Goal: Task Accomplishment & Management: Manage account settings

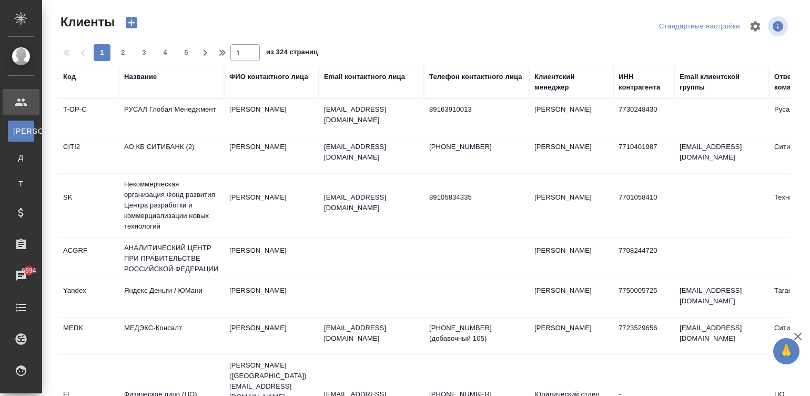
select select "RU"
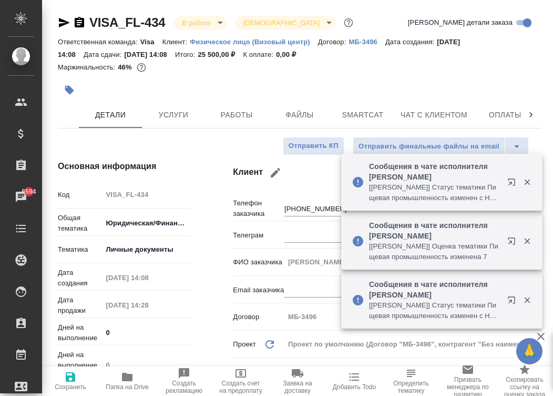
select select "RU"
click at [241, 118] on span "Работы" at bounding box center [237, 114] width 51 height 13
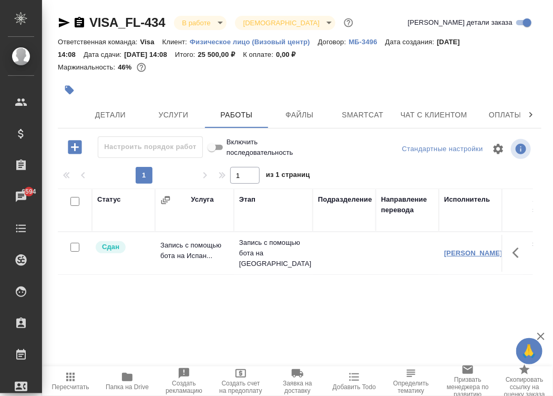
click at [475, 250] on link "[PERSON_NAME]" at bounding box center [474, 253] width 58 height 8
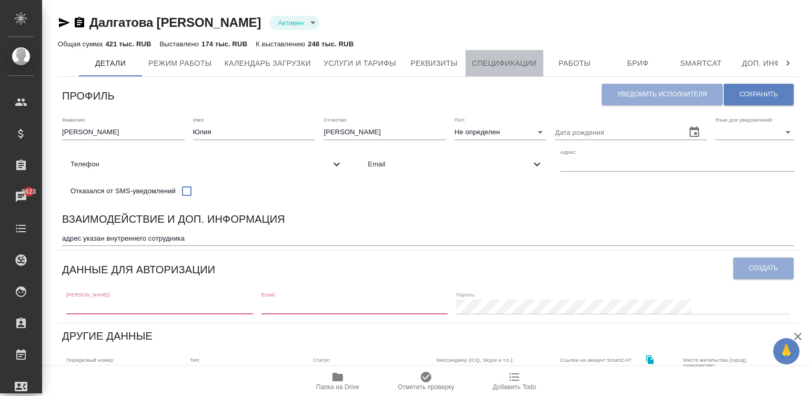
click at [508, 63] on span "Спецификации" at bounding box center [504, 63] width 65 height 13
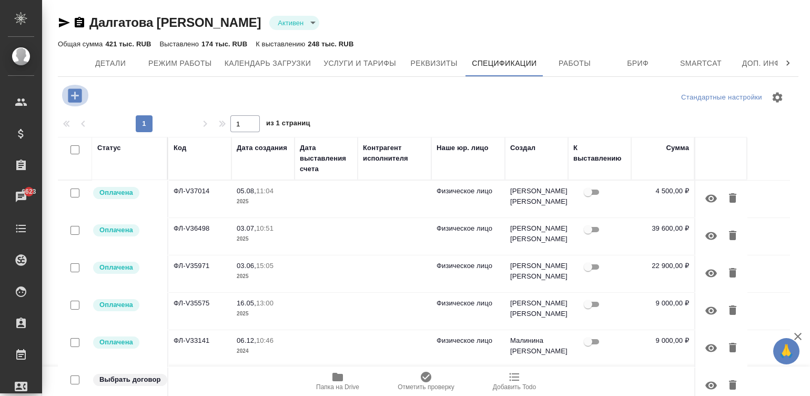
click at [71, 87] on icon "button" at bounding box center [75, 95] width 18 height 18
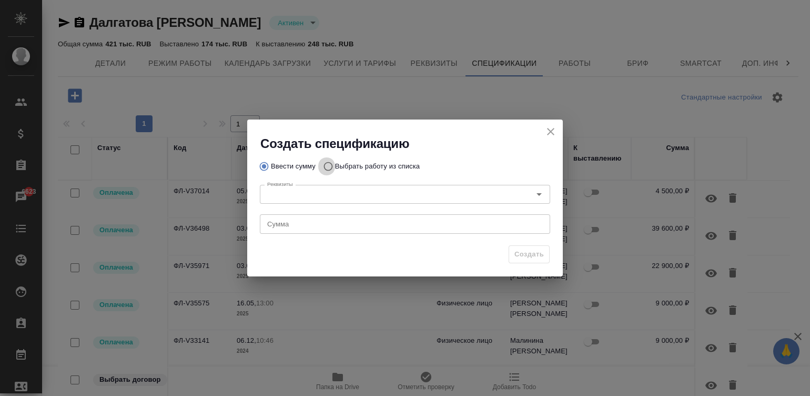
click at [326, 165] on input "Выбрать работу из списка" at bounding box center [326, 166] width 17 height 20
radio input "true"
radio input "false"
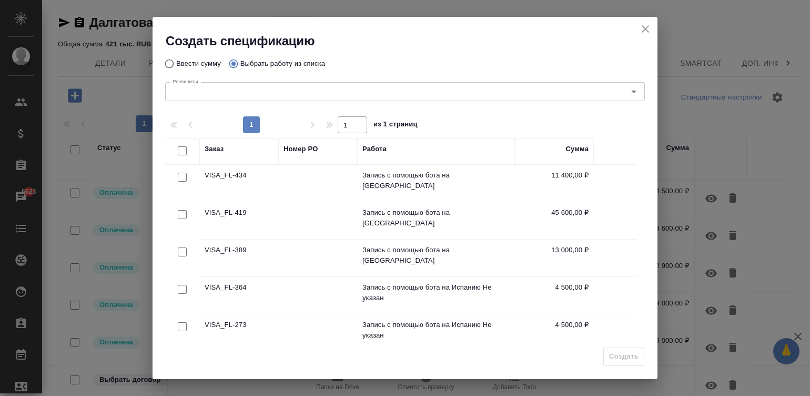
click at [184, 176] on input "checkbox" at bounding box center [182, 177] width 9 height 9
checkbox input "true"
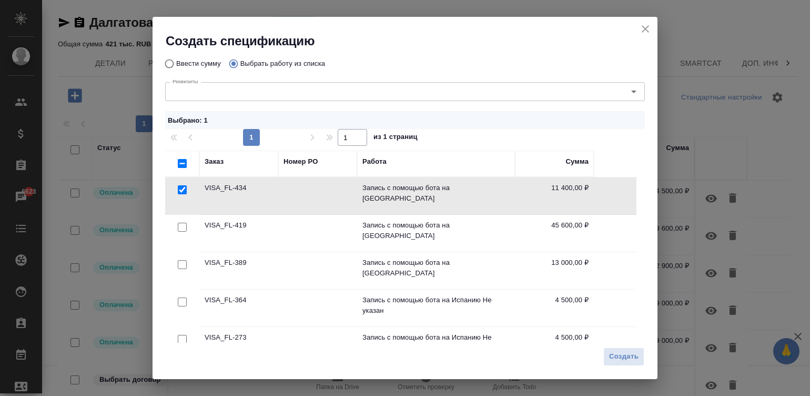
click at [178, 223] on input "checkbox" at bounding box center [182, 227] width 9 height 9
checkbox input "true"
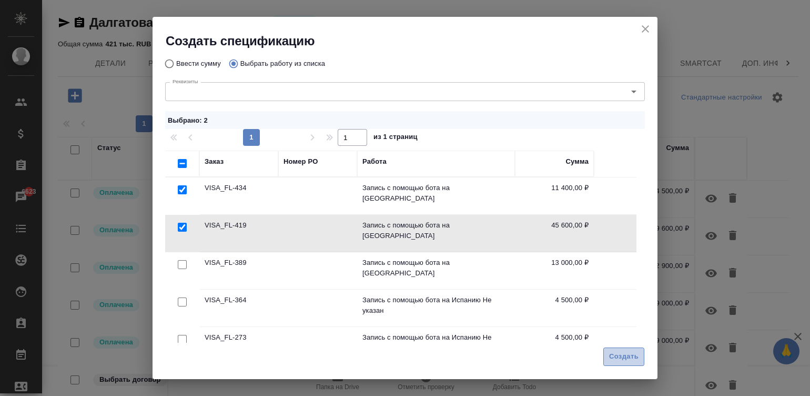
click at [622, 363] on span "Создать" at bounding box center [623, 356] width 29 height 12
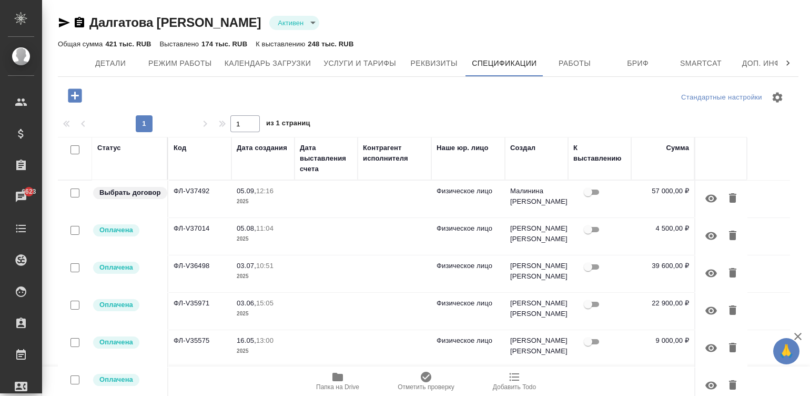
click at [410, 198] on td at bounding box center [395, 198] width 74 height 37
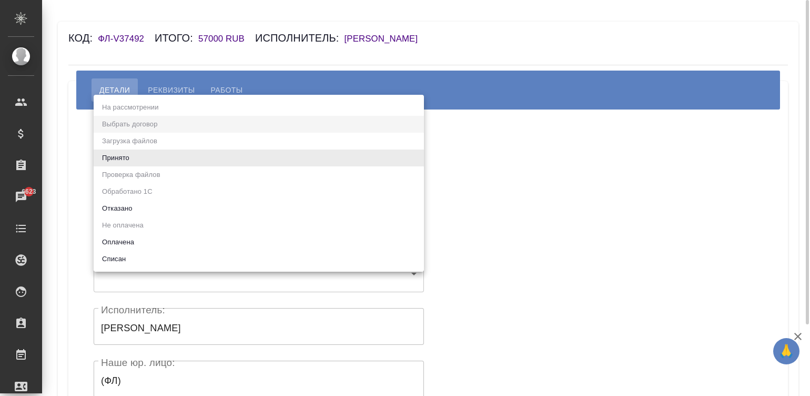
click at [168, 161] on body "🙏 .cls-1 fill:#fff; AWATERA Малинина Мария m.malinina Клиенты Спецификации Зака…" at bounding box center [405, 198] width 810 height 396
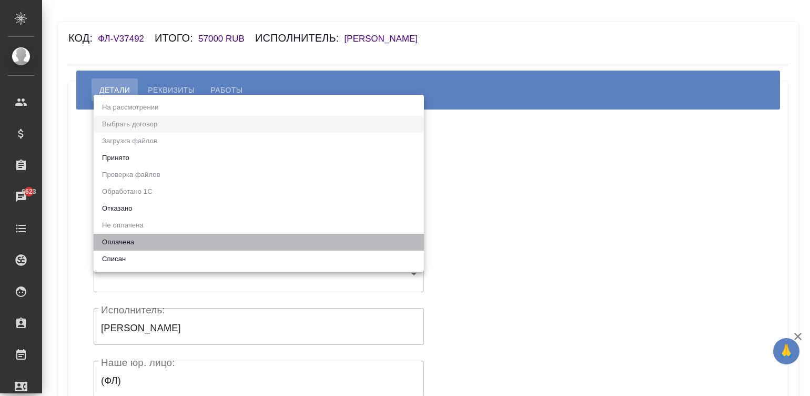
click at [112, 236] on li "Оплачена" at bounding box center [259, 242] width 330 height 17
type input "payed"
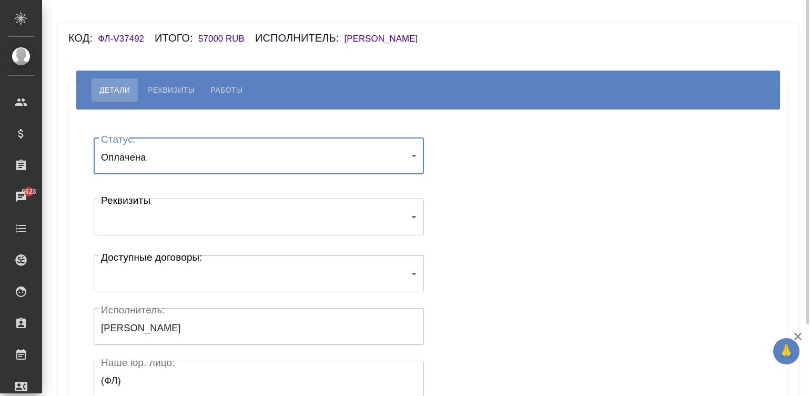
click at [491, 145] on div "Статус: Оплачена payed Статус: Реквизиты ​ Реквизиты Доступные договоры: ​ Дост…" at bounding box center [428, 315] width 678 height 380
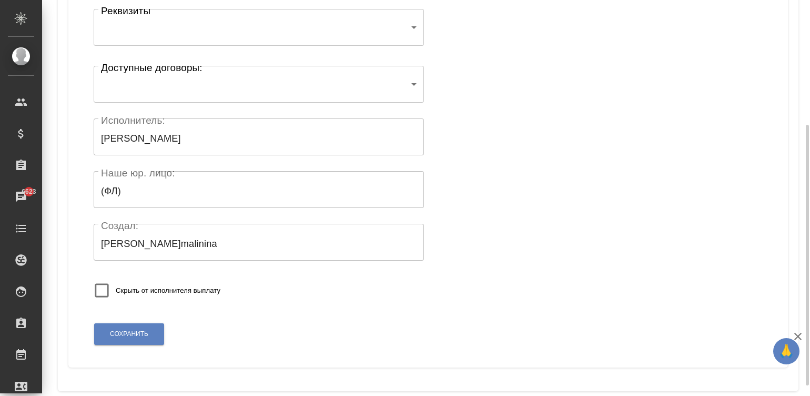
scroll to position [206, 0]
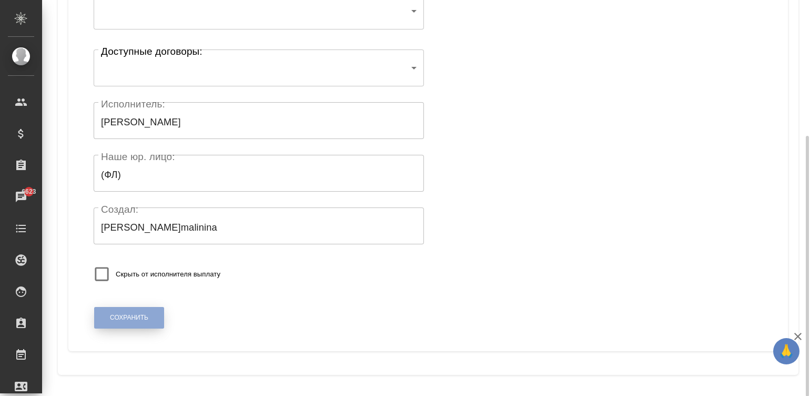
click at [141, 310] on button "Сохранить" at bounding box center [129, 318] width 70 height 22
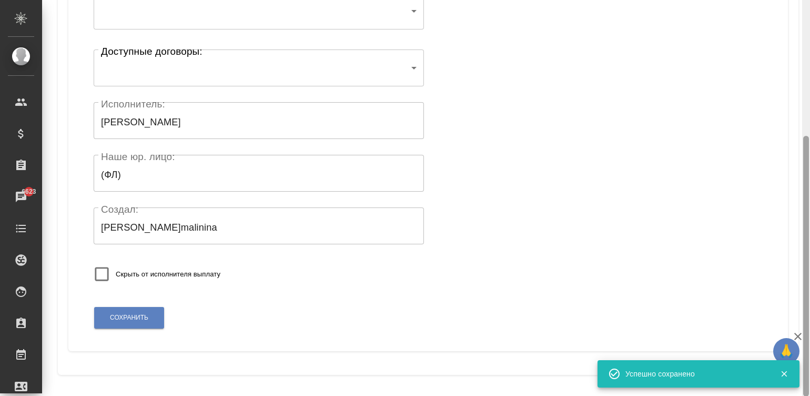
scroll to position [0, 0]
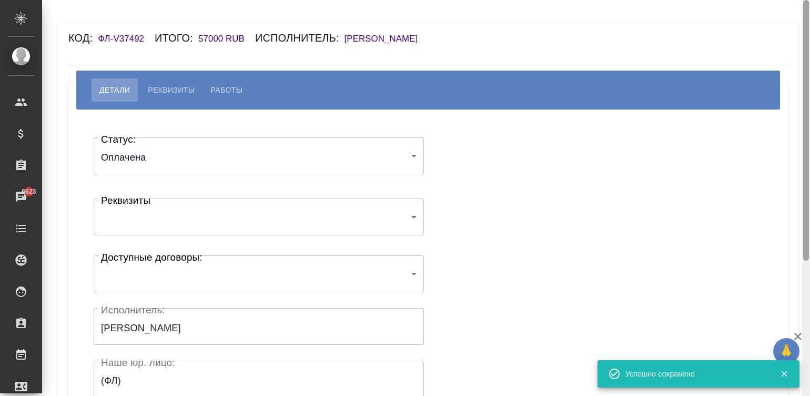
click at [806, 26] on div at bounding box center [806, 198] width 8 height 396
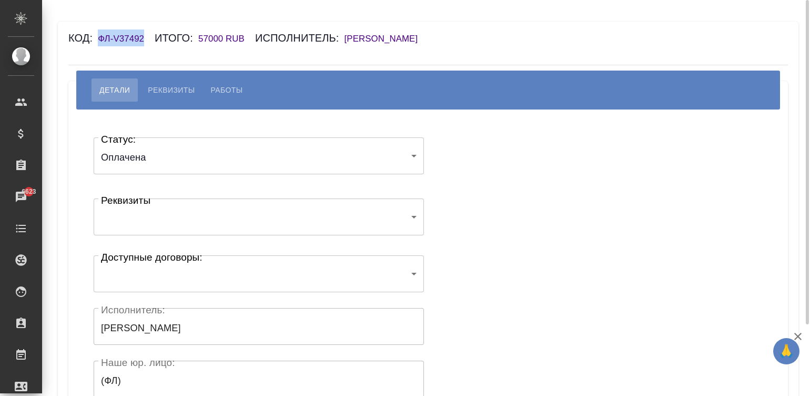
drag, startPoint x: 147, startPoint y: 39, endPoint x: 100, endPoint y: 37, distance: 47.4
click at [100, 37] on h6 "ФЛ-V37492" at bounding box center [126, 39] width 57 height 10
copy h6 "ФЛ-V37492"
